Goal: Information Seeking & Learning: Check status

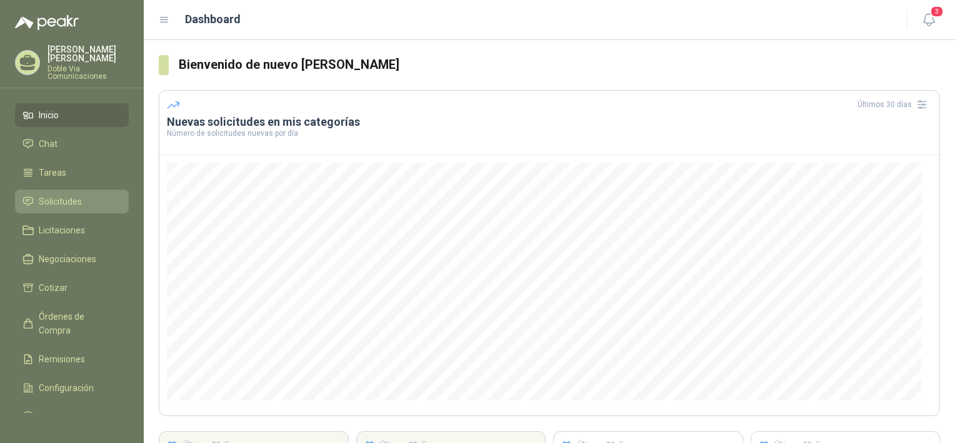
click at [69, 194] on span "Solicitudes" at bounding box center [60, 201] width 43 height 14
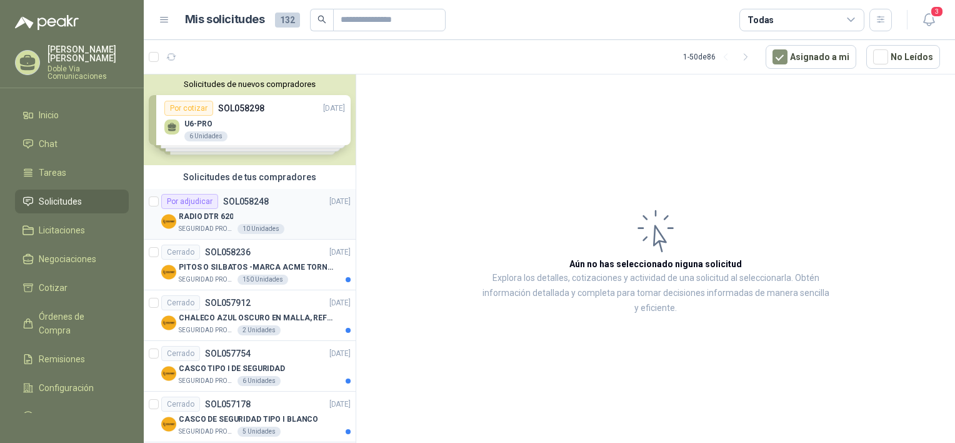
click at [231, 224] on p "SEGURIDAD PROVISER LTDA" at bounding box center [207, 229] width 56 height 10
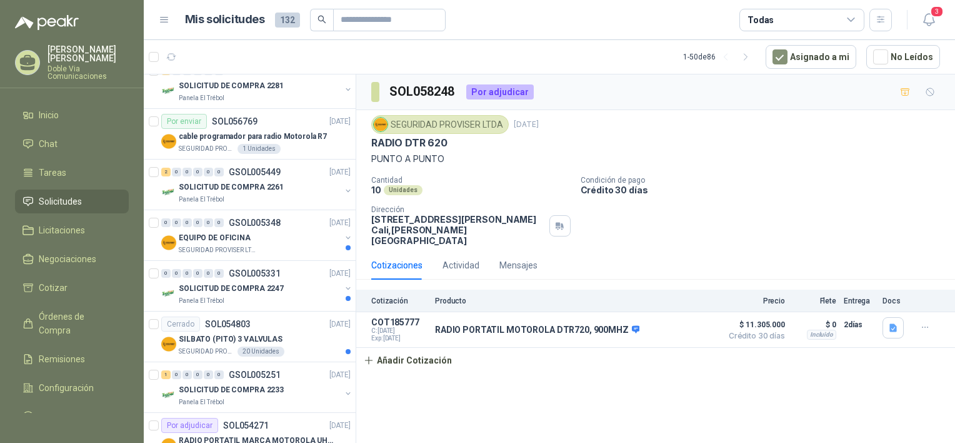
scroll to position [438, 0]
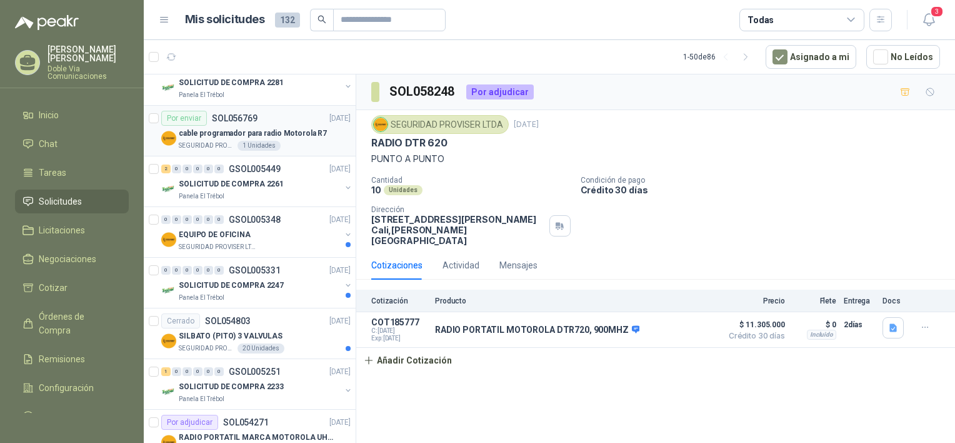
click at [186, 116] on div "Por enviar" at bounding box center [184, 118] width 46 height 15
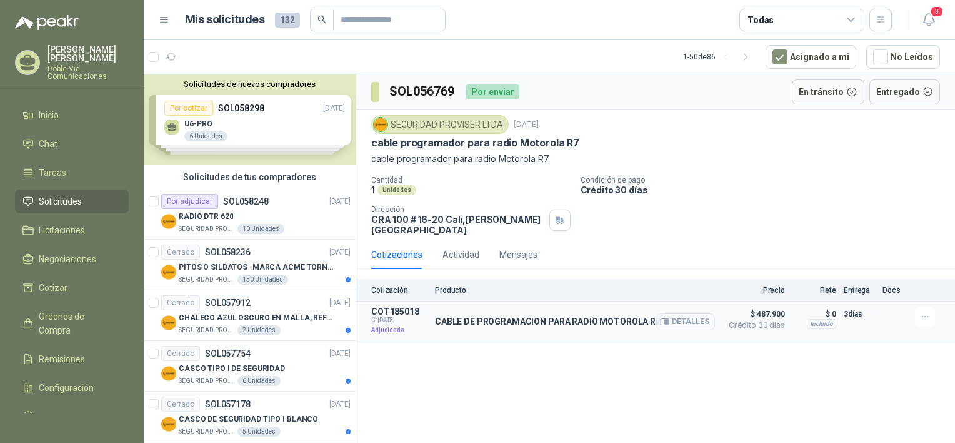
click at [395, 324] on p "Adjudicada" at bounding box center [399, 330] width 56 height 13
click at [798, 58] on button "Asignado a mi" at bounding box center [811, 57] width 91 height 24
click at [930, 20] on icon "button" at bounding box center [929, 20] width 16 height 16
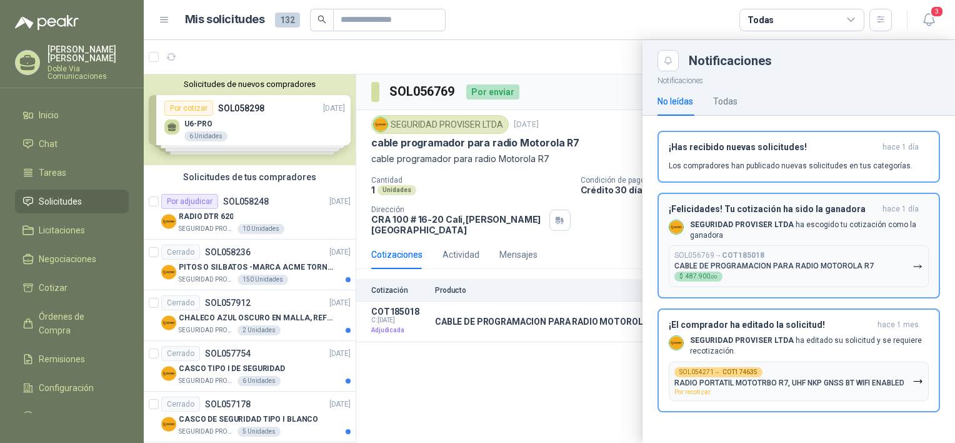
click at [753, 235] on p "SEGURIDAD PROVISER LTDA [PERSON_NAME] tu cotización como la ganadora" at bounding box center [809, 229] width 239 height 21
click at [753, 335] on p "SEGURIDAD PROVISER LTDA ha editado su solicitud y se requiere recotización." at bounding box center [809, 345] width 239 height 21
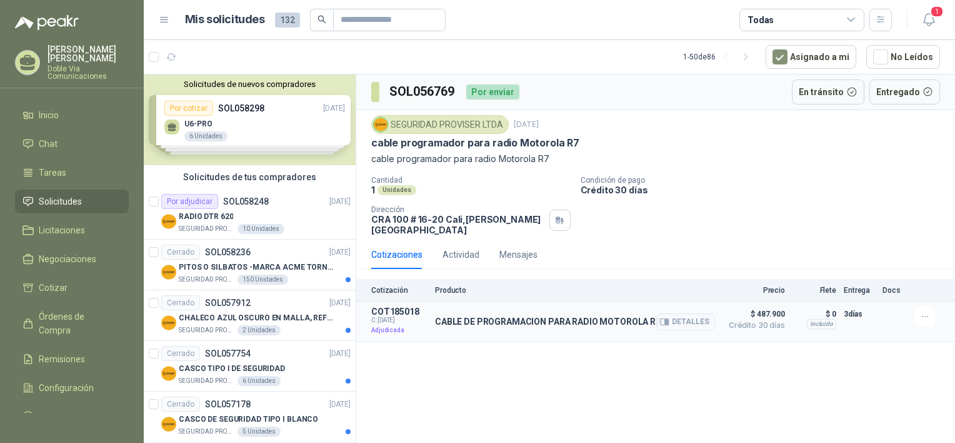
click at [720, 324] on article "COT185018 C: [DATE] Adjudicada CABLE DE PROGRAMACION PARA RADIO MOTOROLA R7 Det…" at bounding box center [655, 321] width 599 height 41
click at [697, 313] on button "Detalles" at bounding box center [685, 321] width 59 height 17
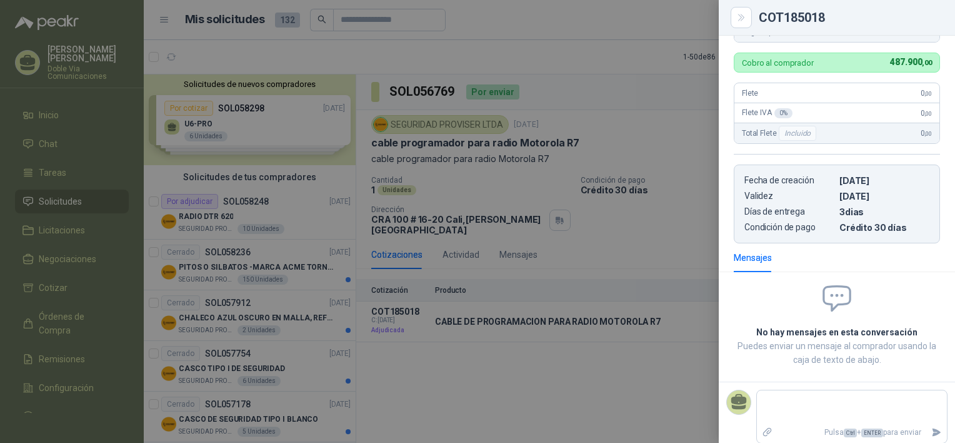
scroll to position [206, 0]
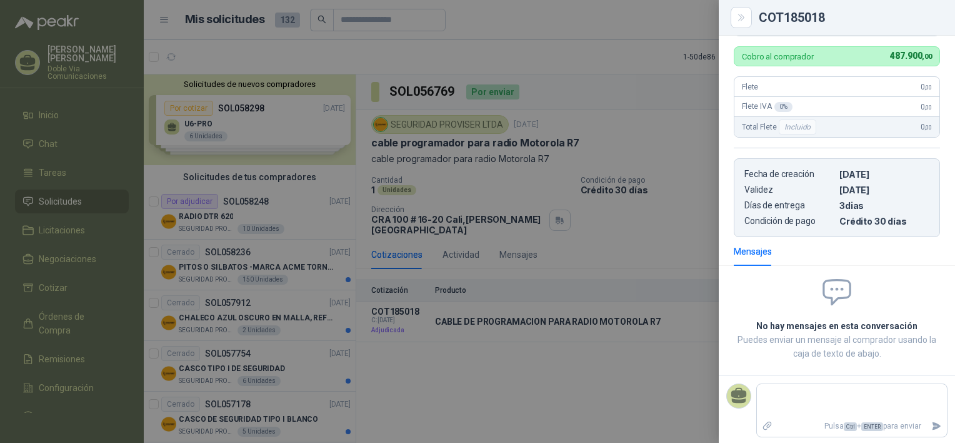
click at [673, 34] on div at bounding box center [477, 221] width 955 height 443
